Goal: Task Accomplishment & Management: Manage account settings

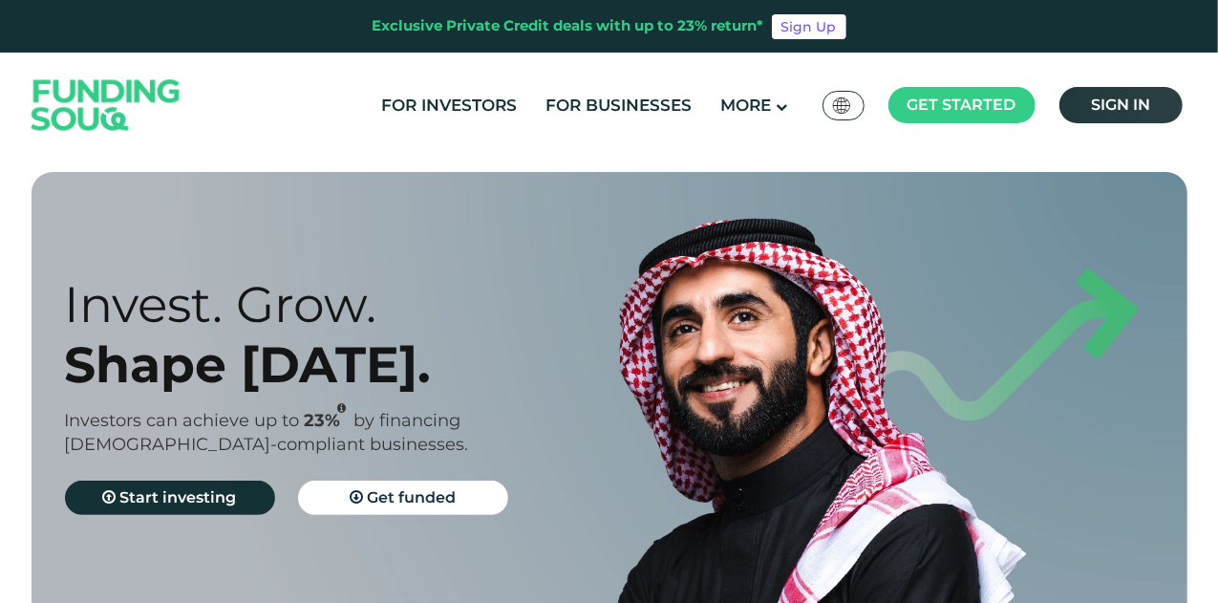
click at [1113, 104] on span "Sign in" at bounding box center [1120, 104] width 59 height 18
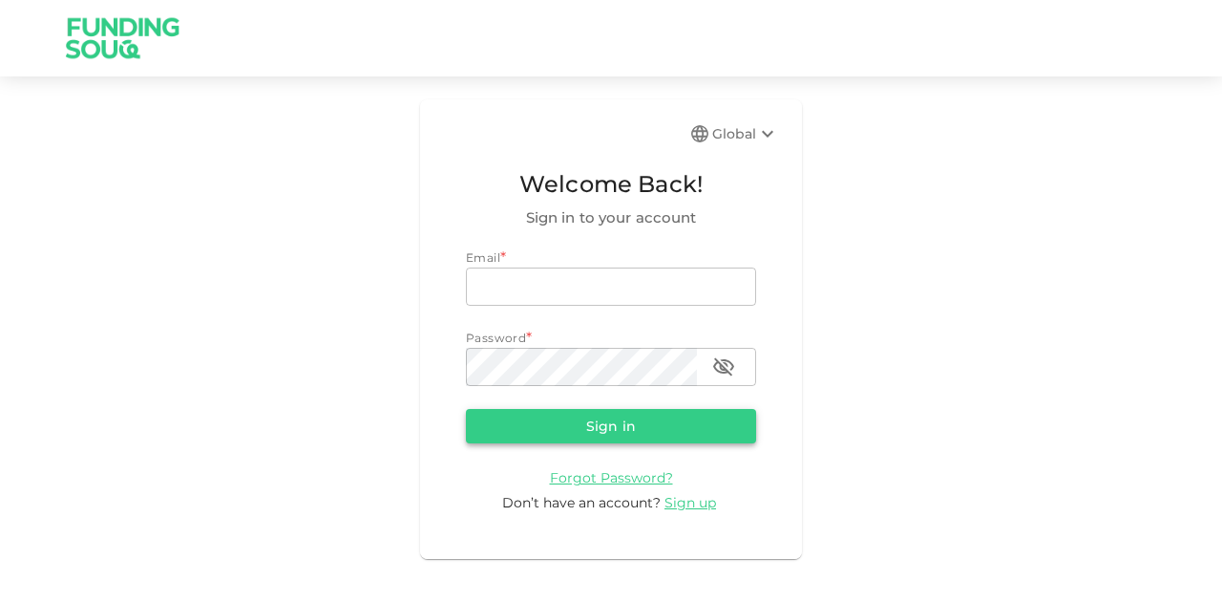
type input "[EMAIL_ADDRESS][PERSON_NAME][DOMAIN_NAME]"
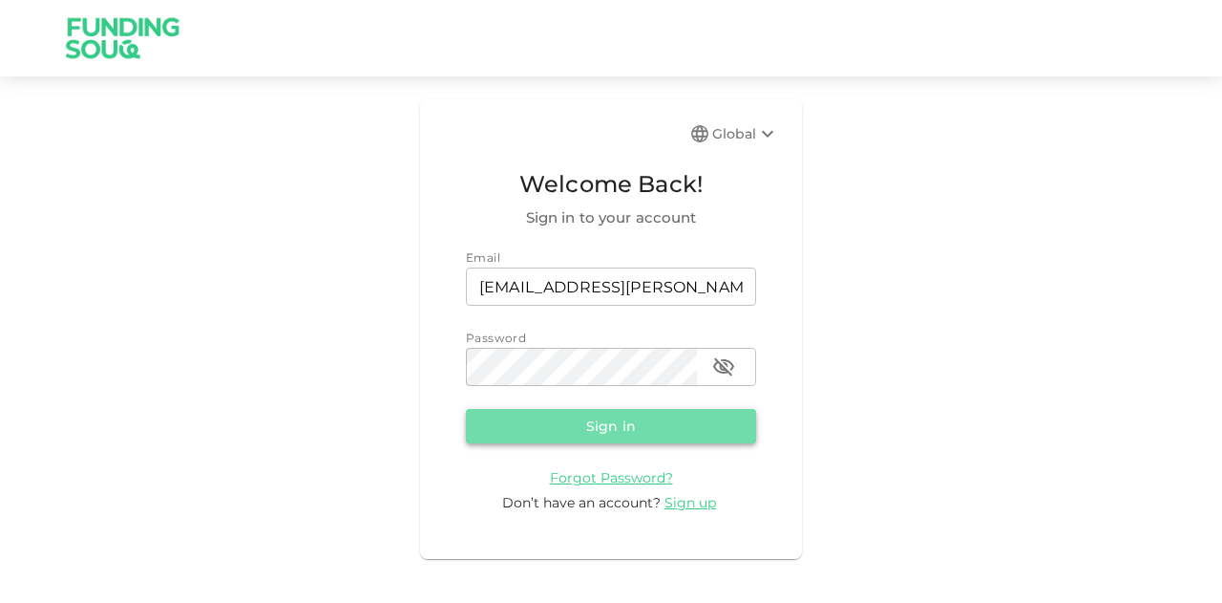
click at [646, 424] on button "Sign in" at bounding box center [611, 426] width 290 height 34
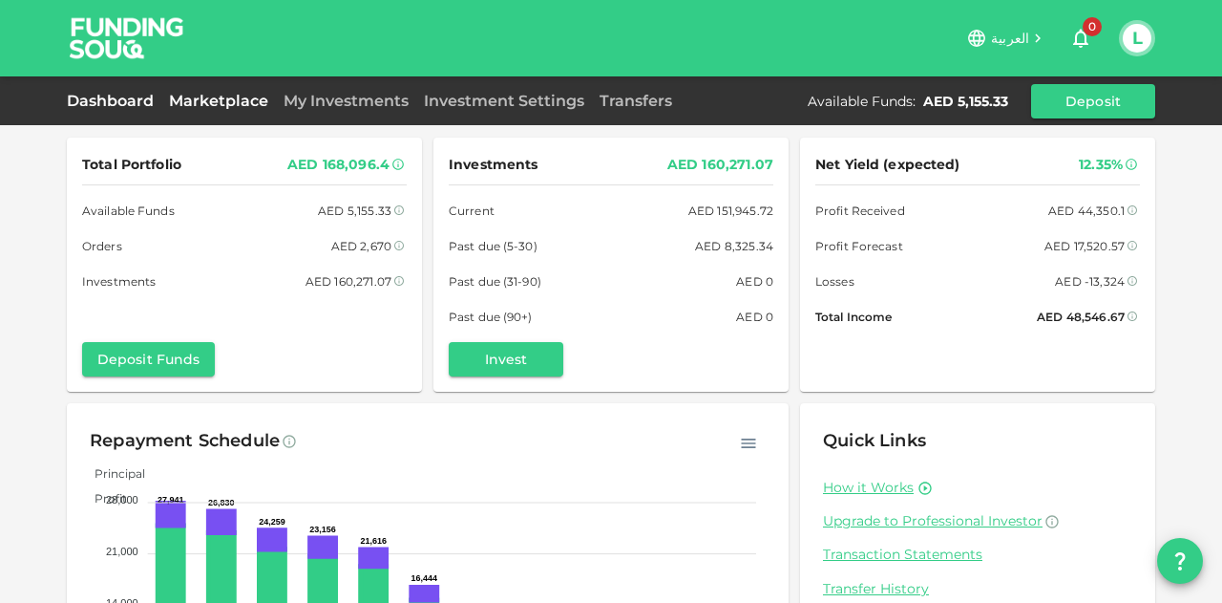
click at [212, 104] on link "Marketplace" at bounding box center [218, 101] width 115 height 18
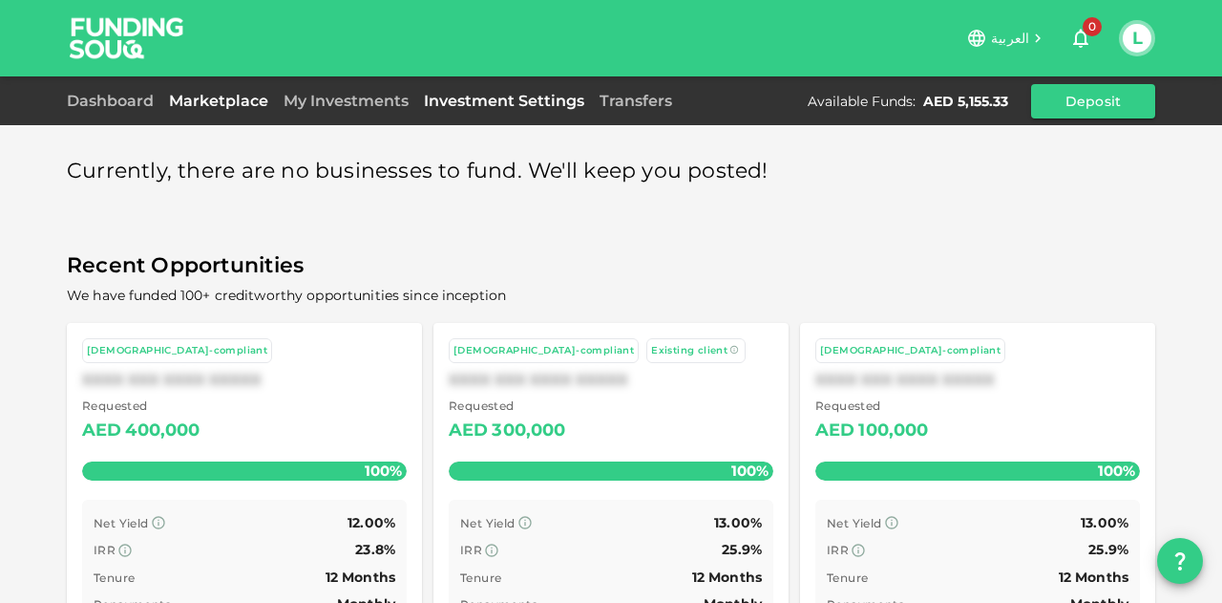
click at [542, 99] on link "Investment Settings" at bounding box center [504, 101] width 176 height 18
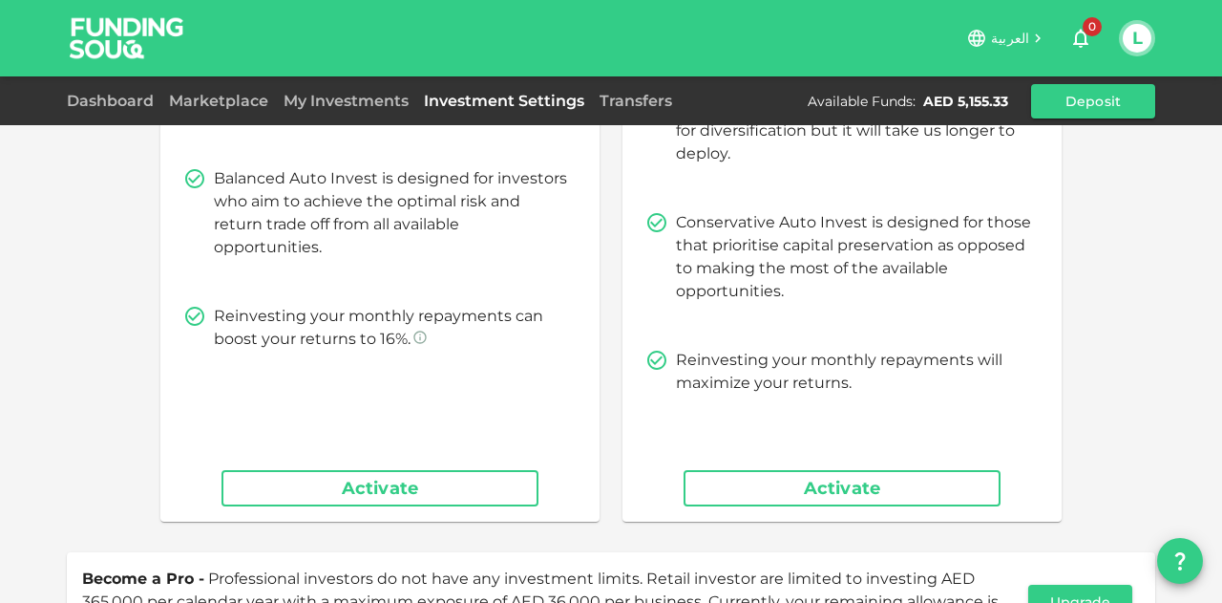
scroll to position [411, 0]
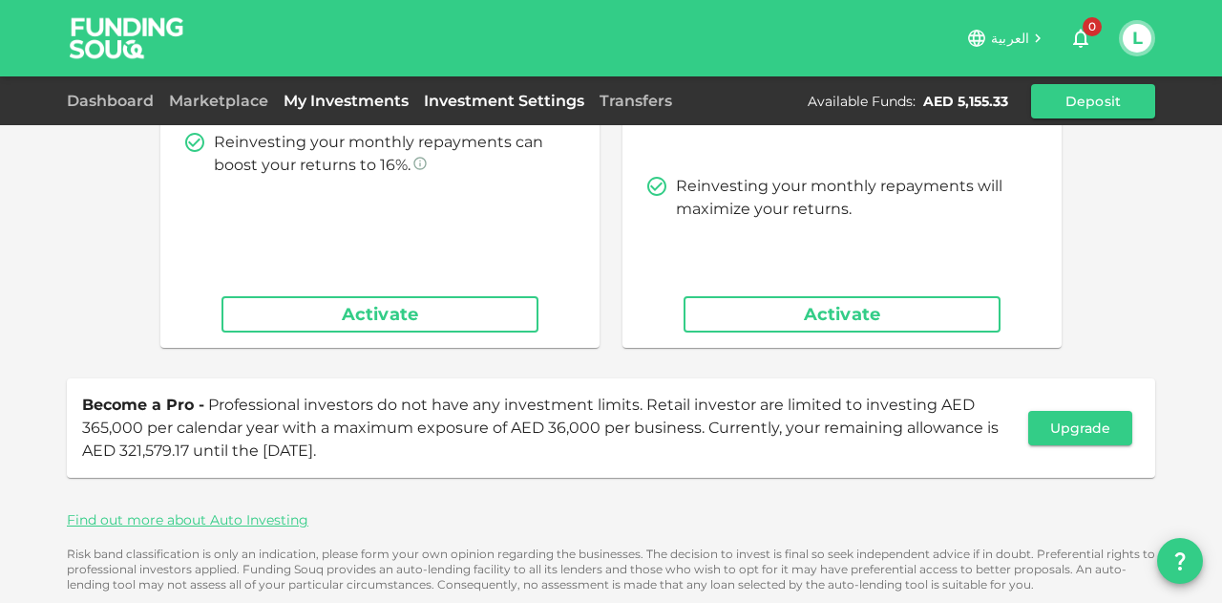
click at [381, 98] on link "My Investments" at bounding box center [346, 101] width 140 height 18
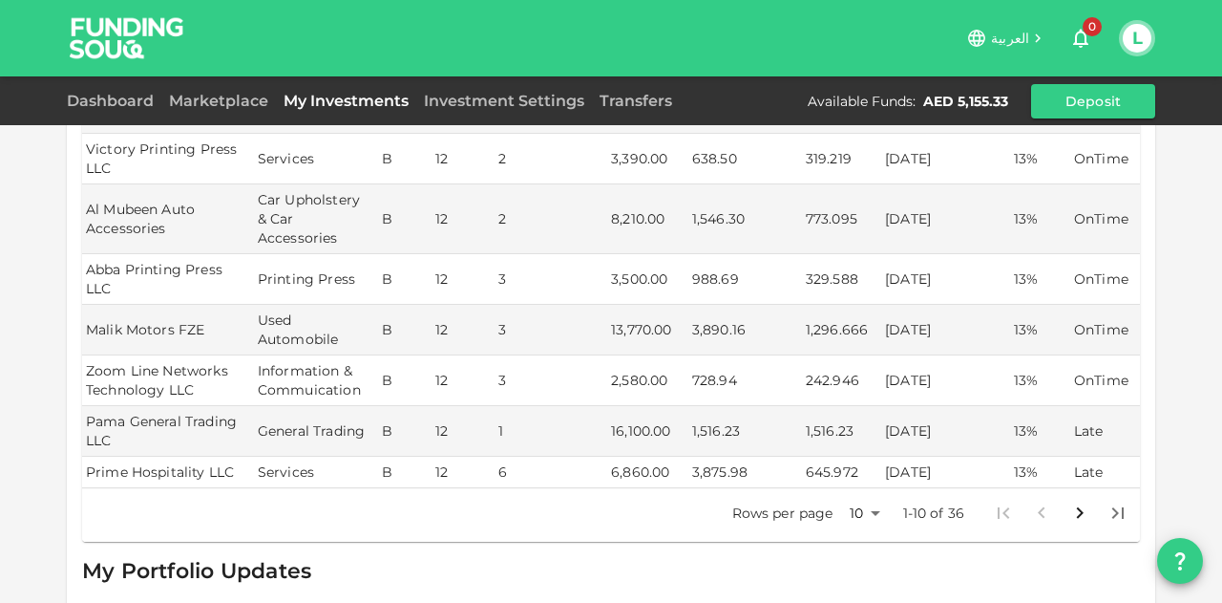
scroll to position [894, 0]
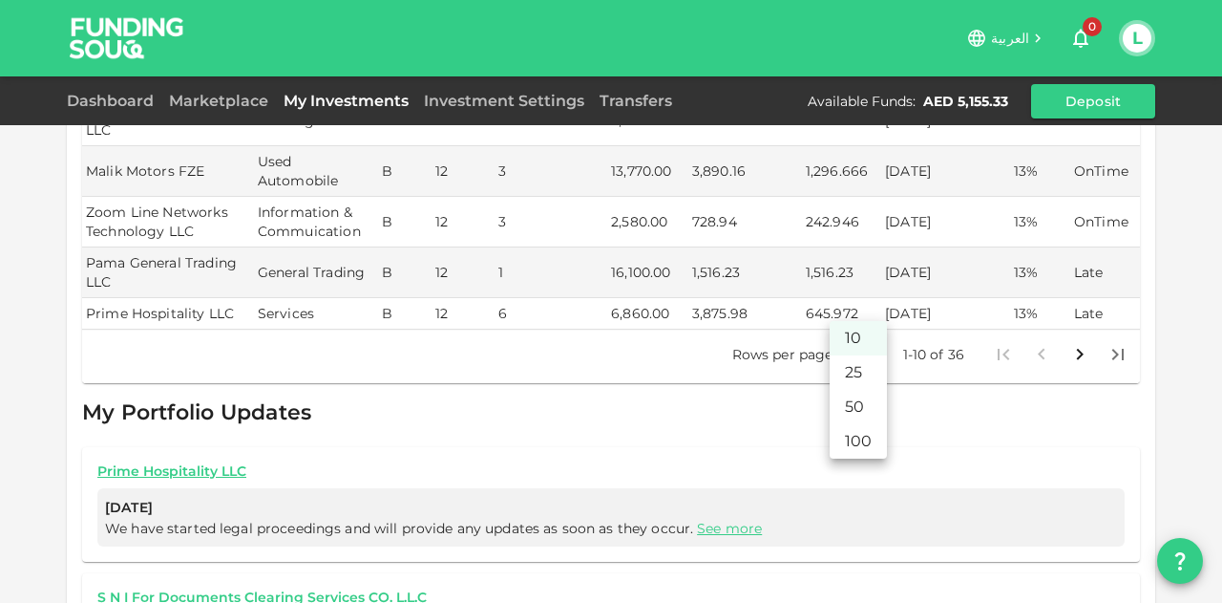
click at [861, 304] on body "العربية 0 L Dashboard Marketplace My Investments Investment Settings Transfers …" at bounding box center [611, 301] width 1222 height 603
click at [844, 394] on li "50" at bounding box center [858, 407] width 57 height 34
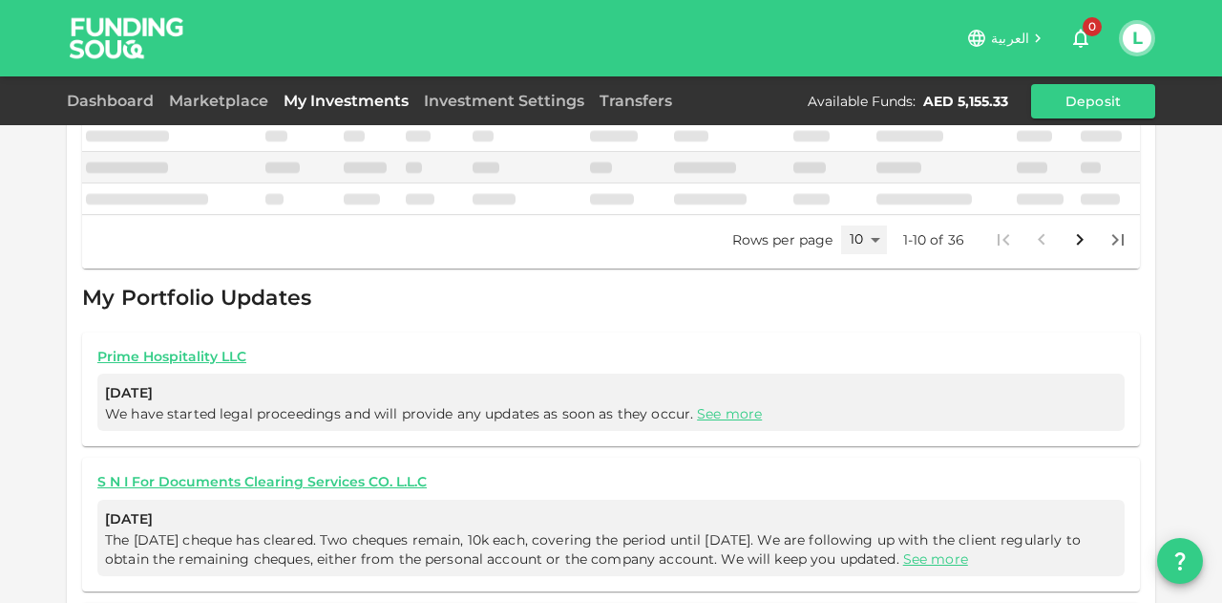
type input "50"
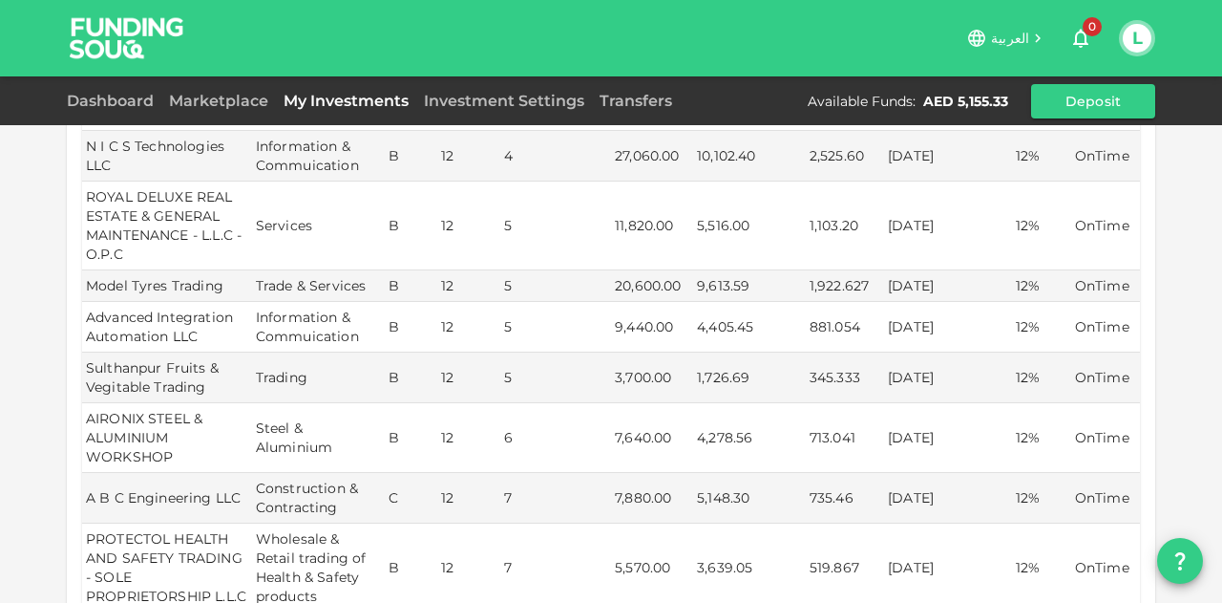
scroll to position [1085, 0]
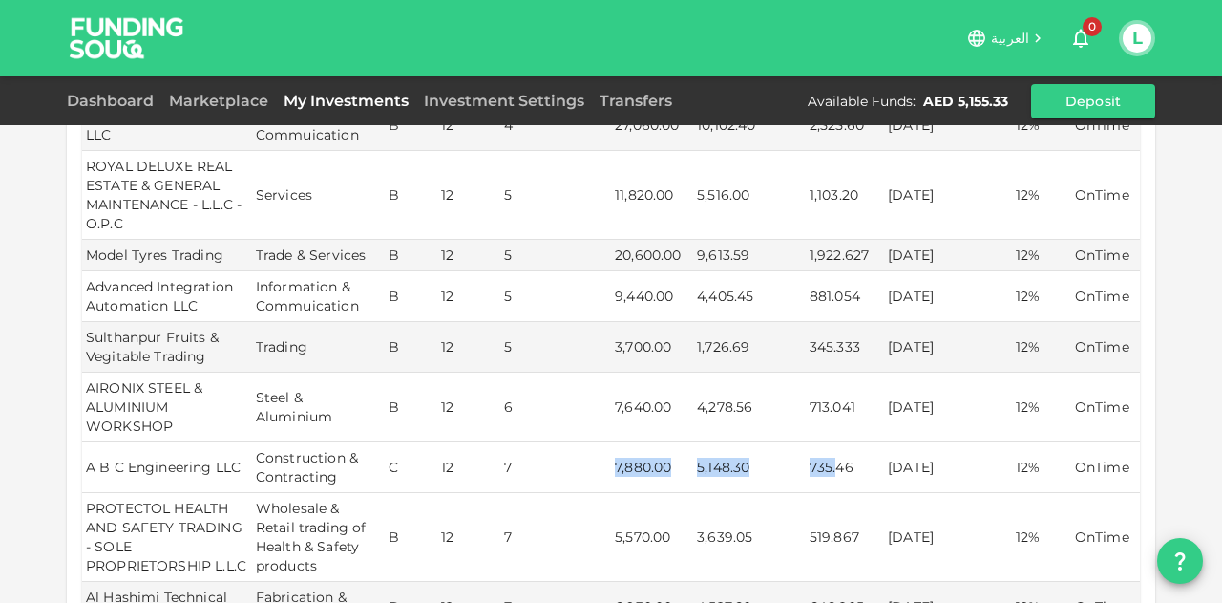
drag, startPoint x: 800, startPoint y: 438, endPoint x: 562, endPoint y: 421, distance: 239.4
click at [562, 442] on tr "A B C Engineering LLC Construction & Contracting C 12 7 7,880.00 5,148.30 735.4…" at bounding box center [611, 467] width 1058 height 51
click at [988, 442] on td "22/09/2025" at bounding box center [947, 467] width 127 height 51
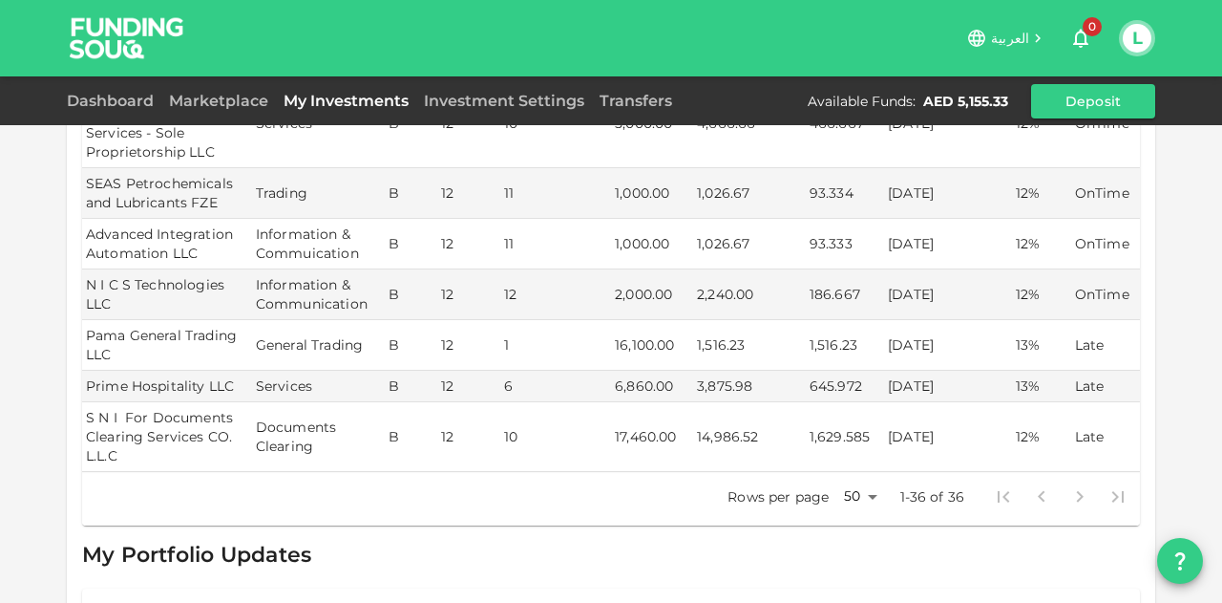
scroll to position [2135, 0]
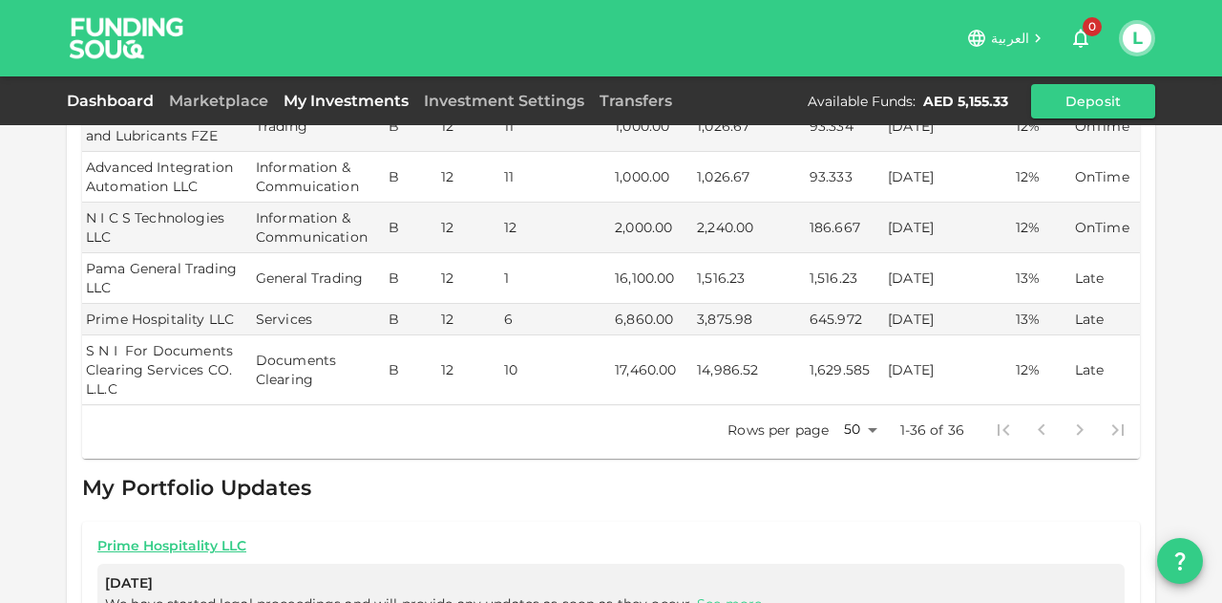
click at [119, 102] on link "Dashboard" at bounding box center [114, 101] width 95 height 18
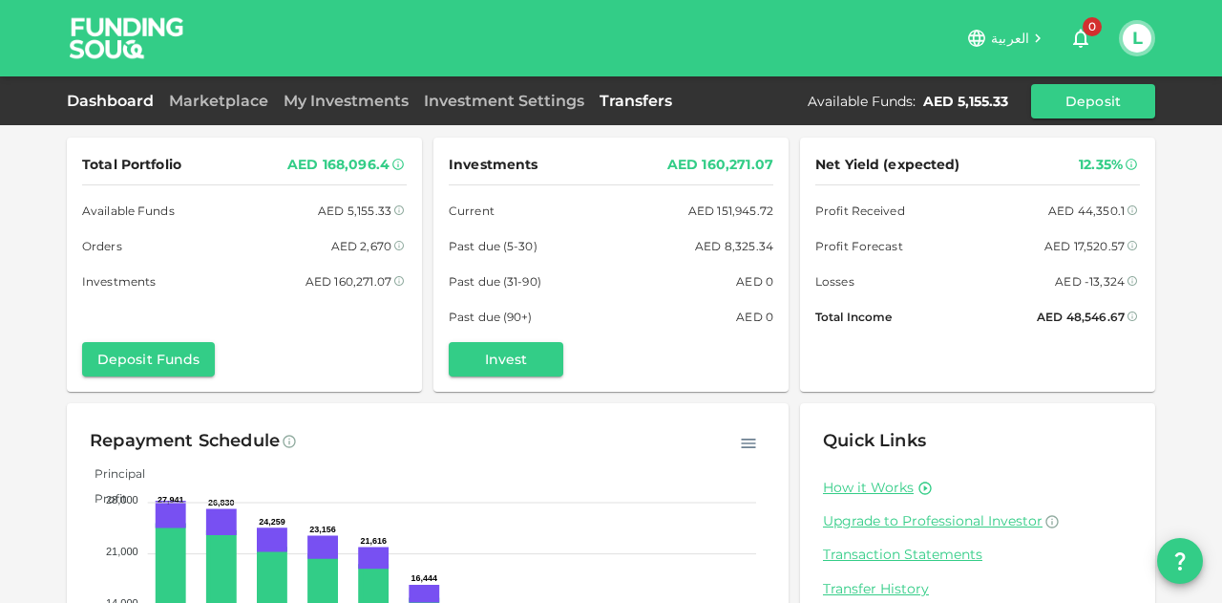
click at [634, 102] on link "Transfers" at bounding box center [636, 101] width 88 height 18
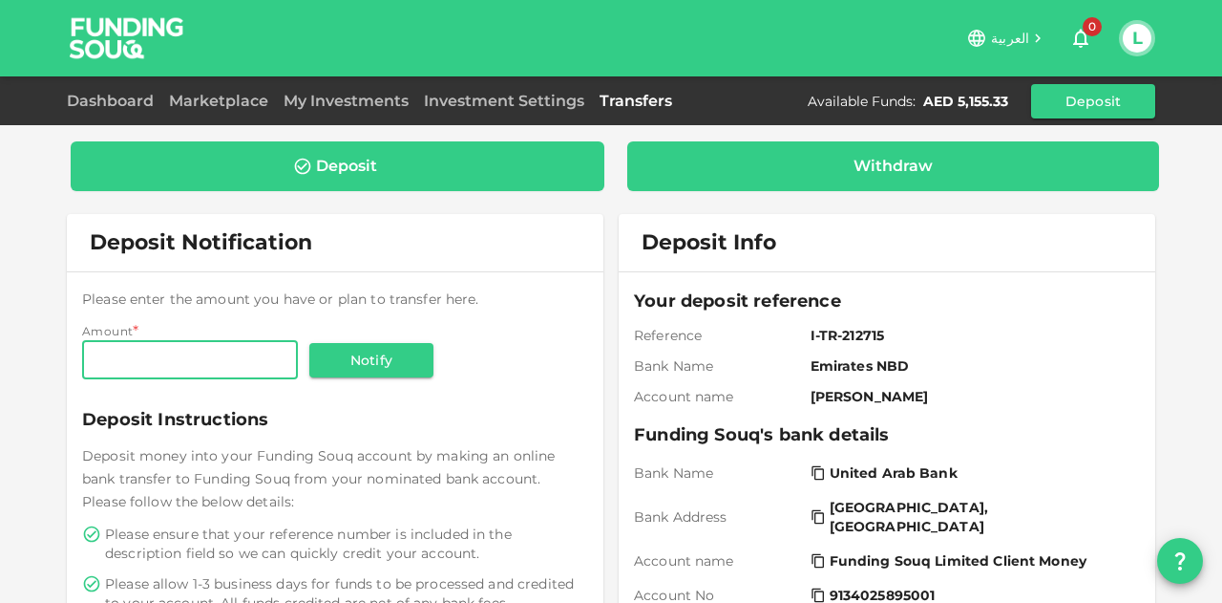
click at [816, 141] on div "Withdraw" at bounding box center [893, 166] width 533 height 50
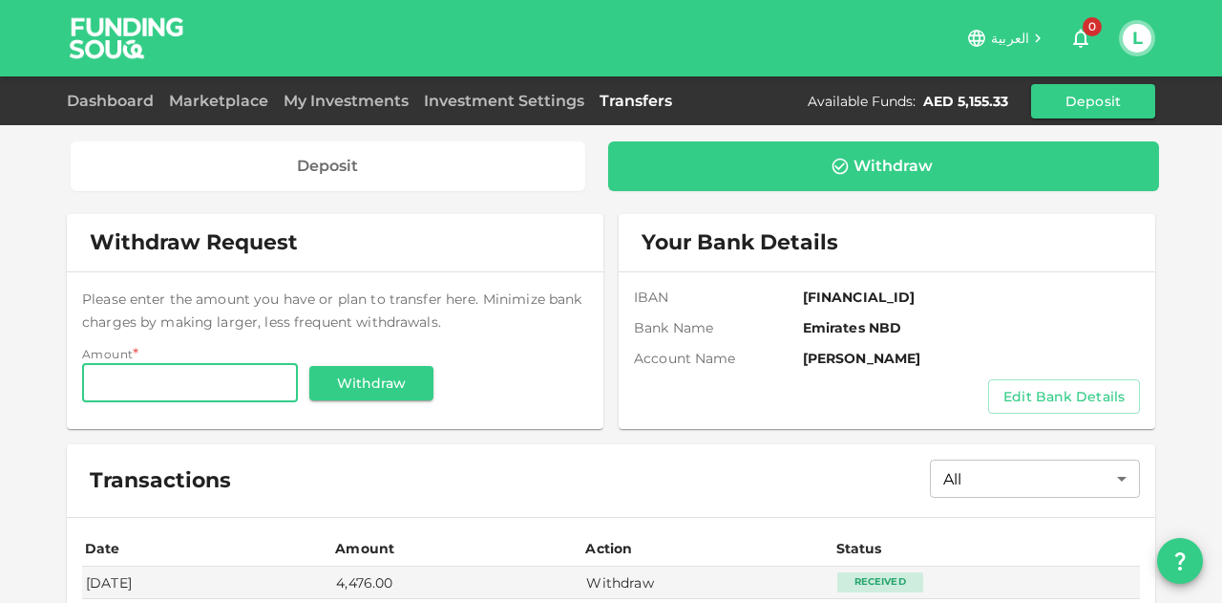
scroll to position [191, 0]
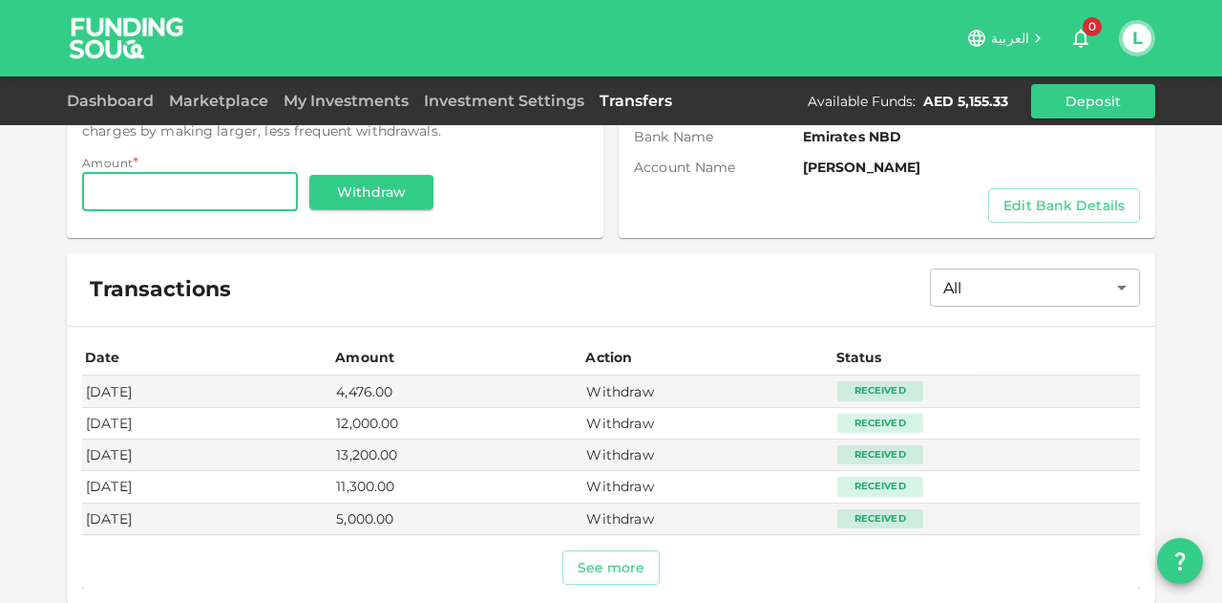
click at [251, 182] on input "Amount" at bounding box center [190, 192] width 216 height 38
click at [120, 196] on input "5,100" at bounding box center [190, 192] width 216 height 38
click at [162, 199] on input "5,155" at bounding box center [190, 192] width 216 height 38
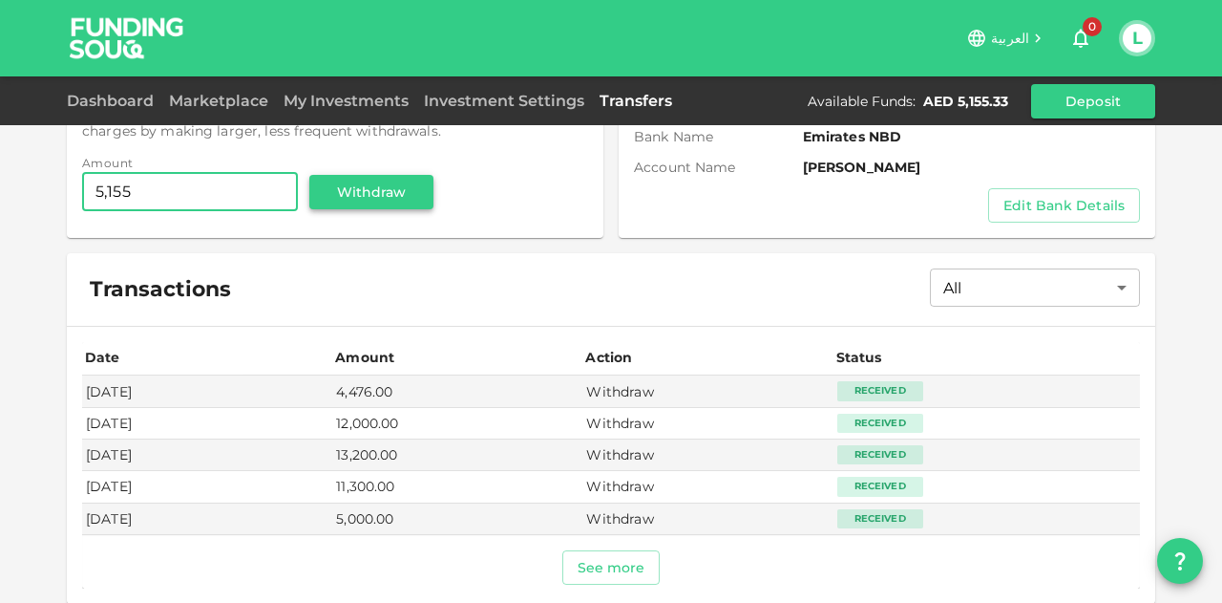
type input "5,155"
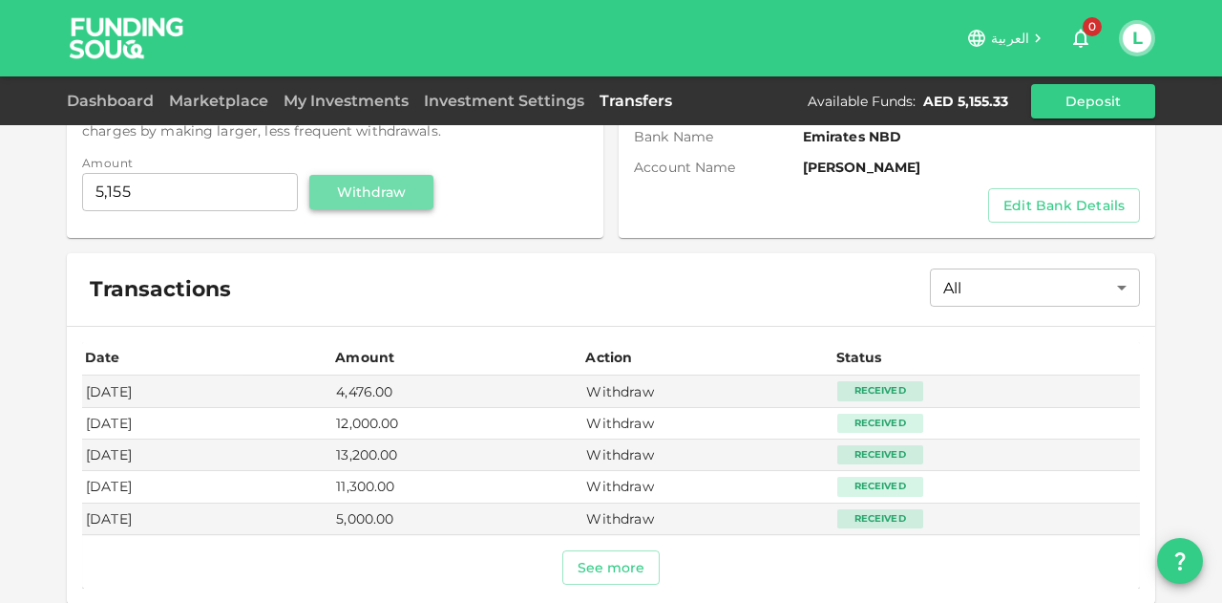
click at [387, 192] on button "Withdraw" at bounding box center [371, 192] width 124 height 34
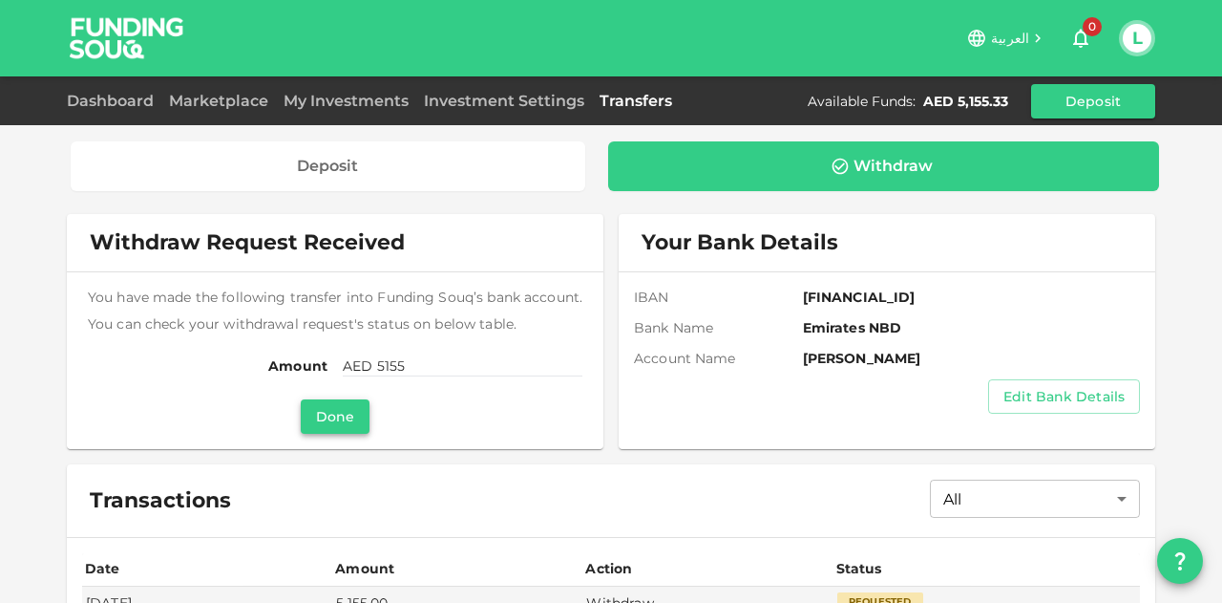
click at [338, 412] on button "Done" at bounding box center [335, 416] width 69 height 34
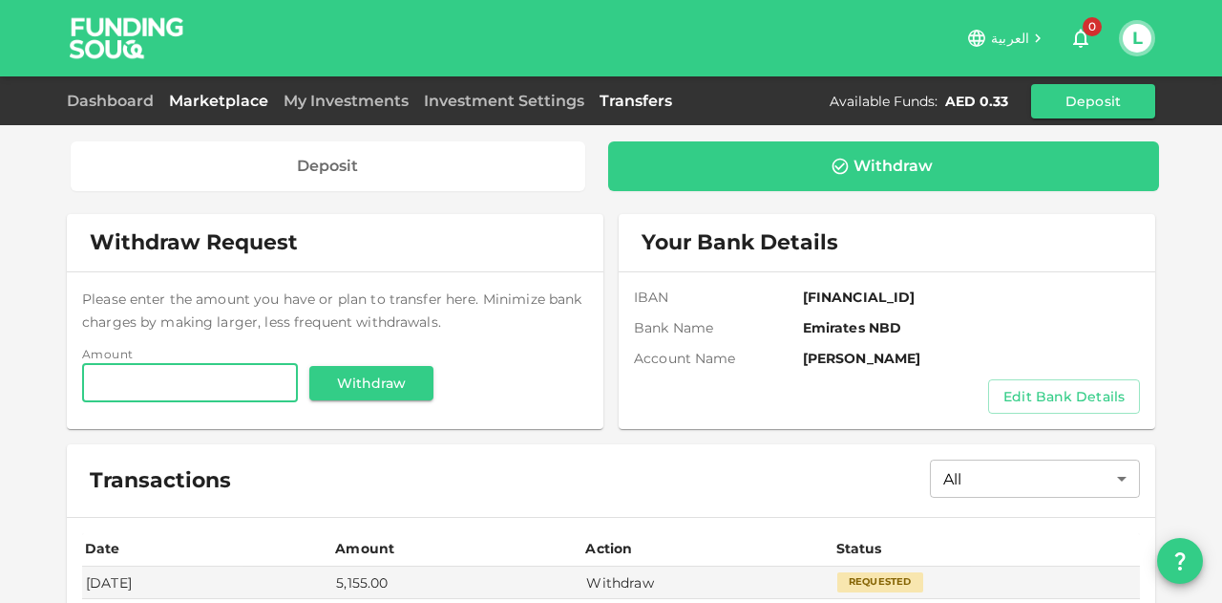
click at [227, 95] on link "Marketplace" at bounding box center [218, 101] width 115 height 18
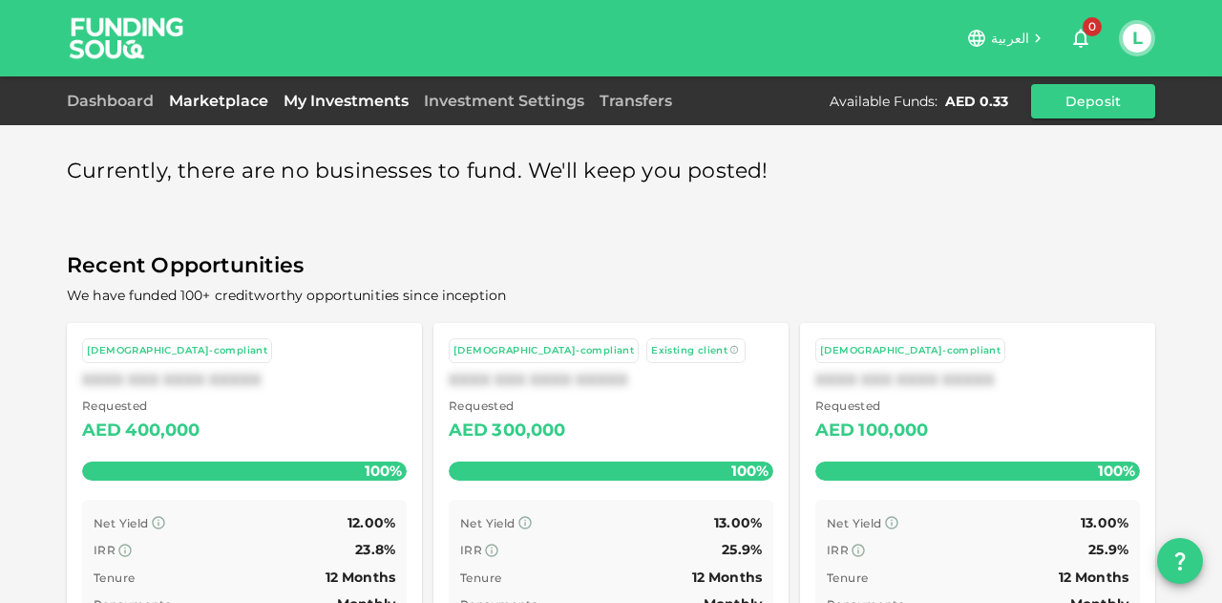
click at [336, 97] on link "My Investments" at bounding box center [346, 101] width 140 height 18
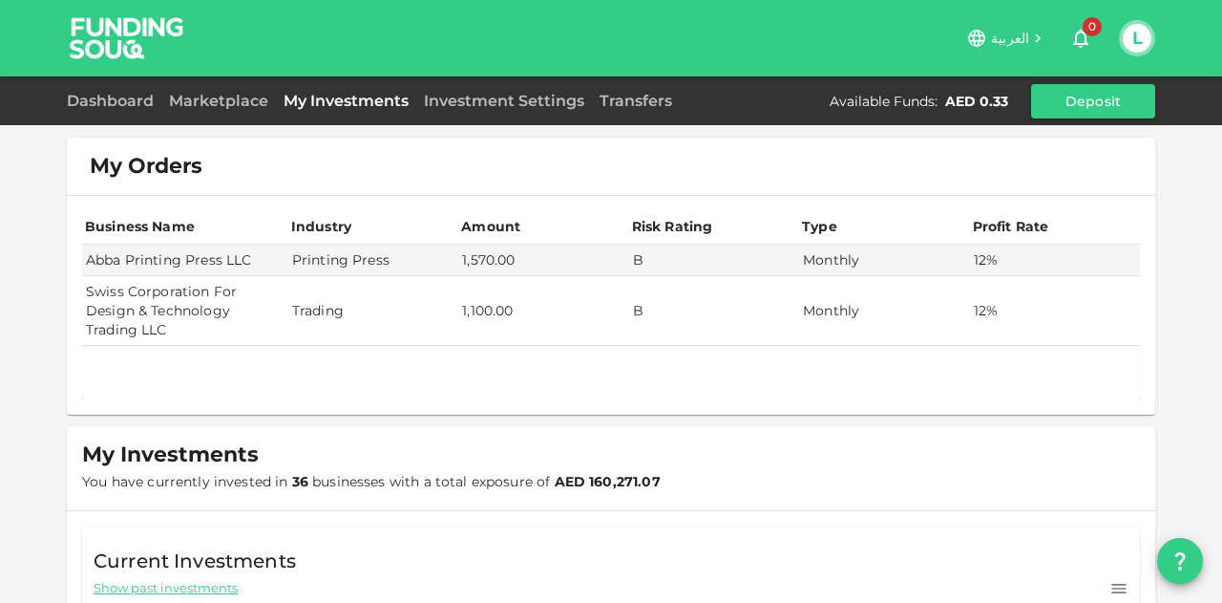
click at [485, 84] on div "Dashboard Marketplace My Investments Investment Settings Transfers Available Fu…" at bounding box center [611, 101] width 1089 height 34
click at [486, 92] on link "Investment Settings" at bounding box center [504, 101] width 176 height 18
